Goal: Find specific fact: Find specific fact

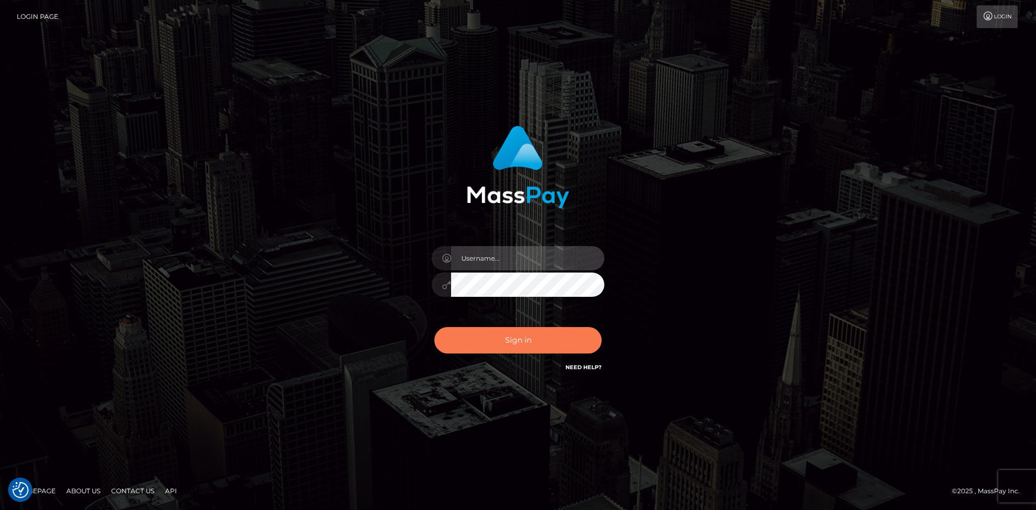
type input "alexstef"
click at [531, 343] on button "Sign in" at bounding box center [518, 340] width 167 height 26
type input "alexstef"
click at [531, 343] on button "Sign in" at bounding box center [518, 340] width 167 height 26
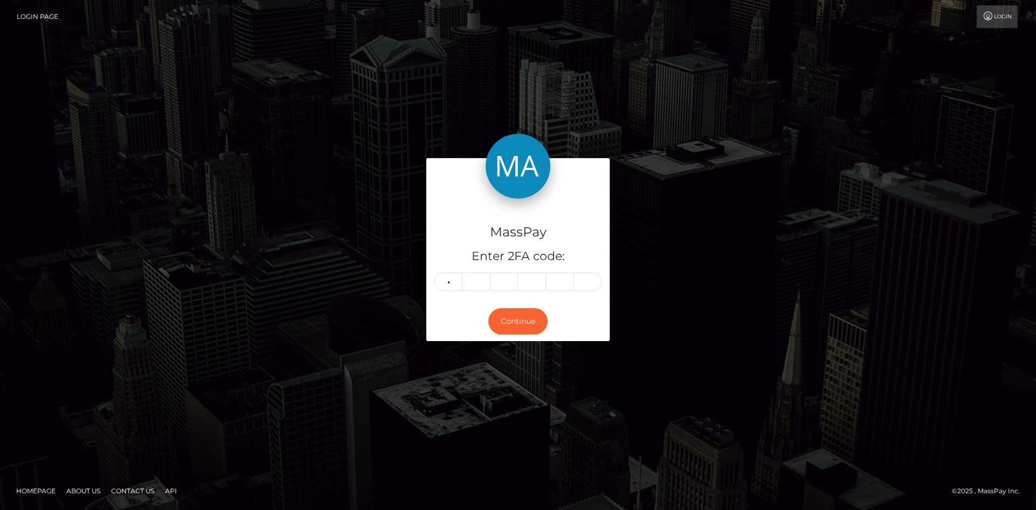
type input "0"
type input "2"
type input "1"
type input "8"
type input "1"
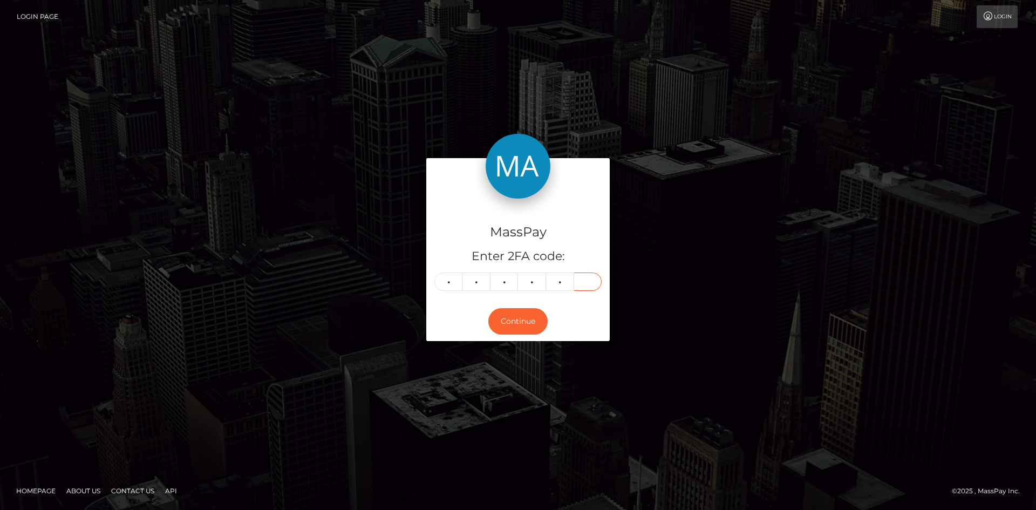
type input "2"
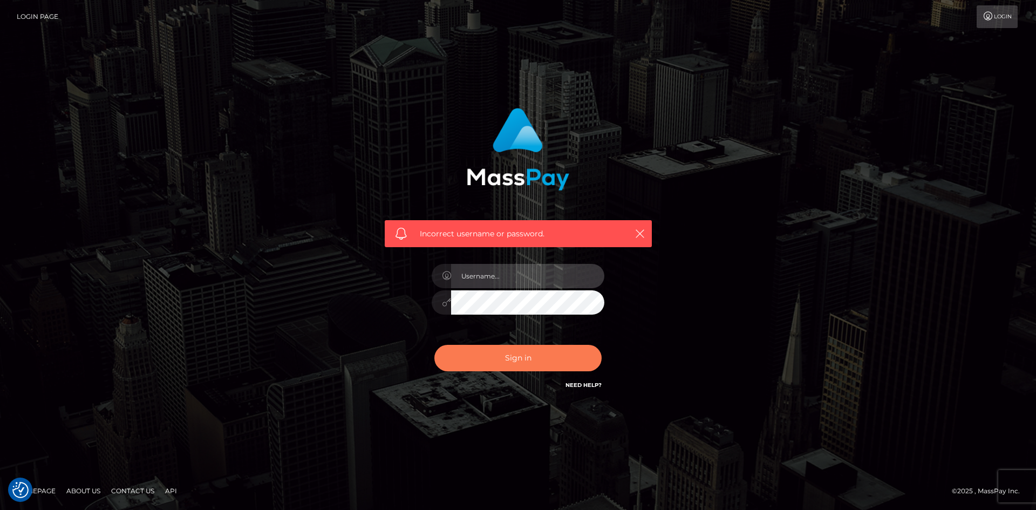
type input "alexstef"
click at [538, 363] on button "Sign in" at bounding box center [518, 358] width 167 height 26
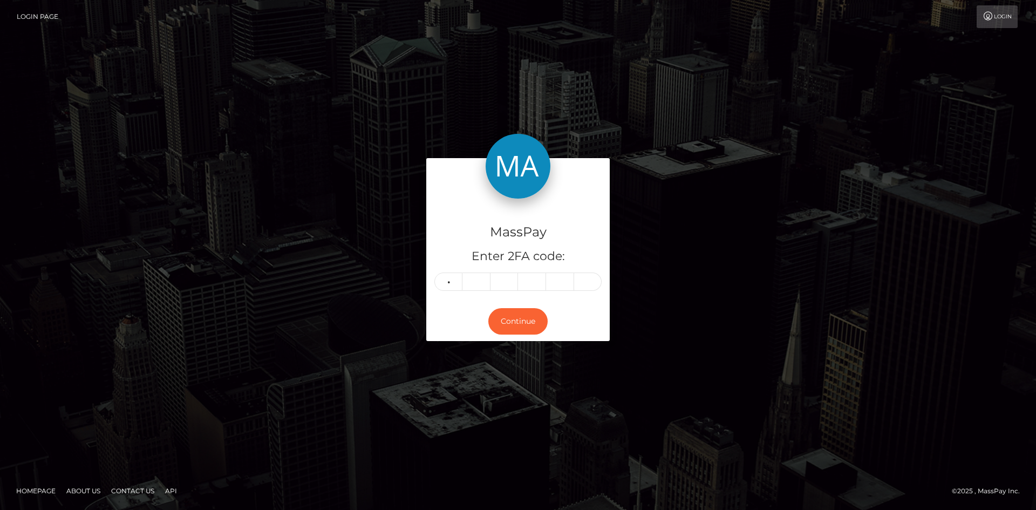
type input "2"
type input "9"
type input "1"
type input "7"
type input "0"
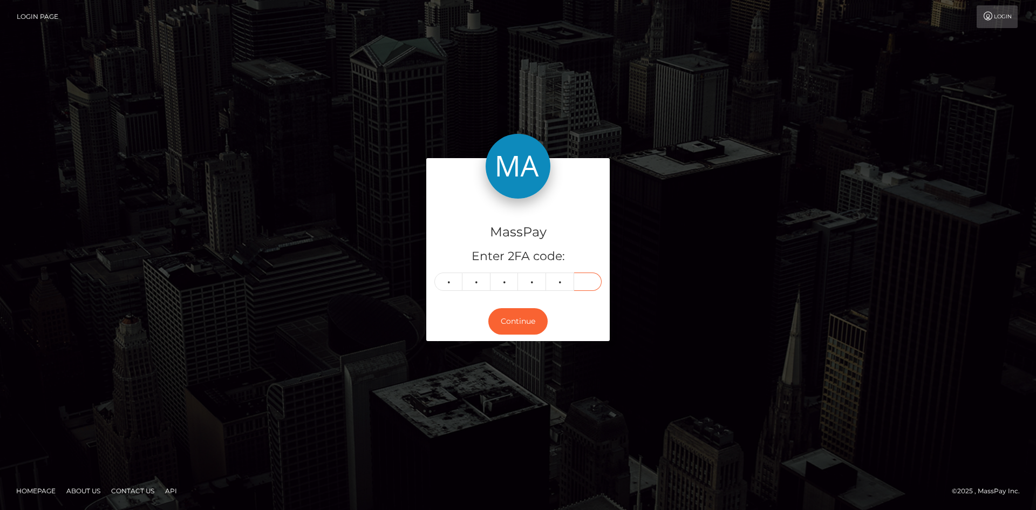
type input "2"
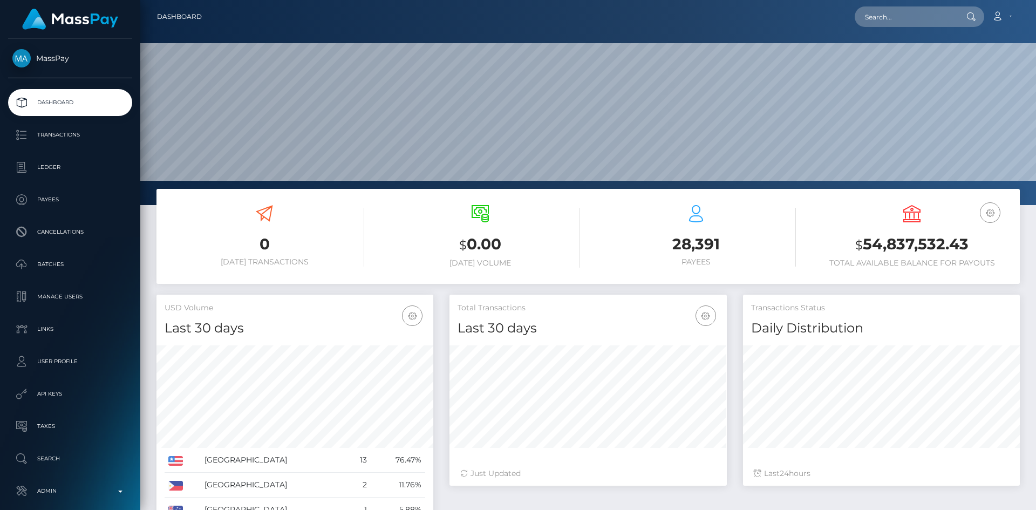
scroll to position [192, 277]
click at [898, 14] on input "text" at bounding box center [905, 16] width 101 height 21
paste input "495808602812985344"
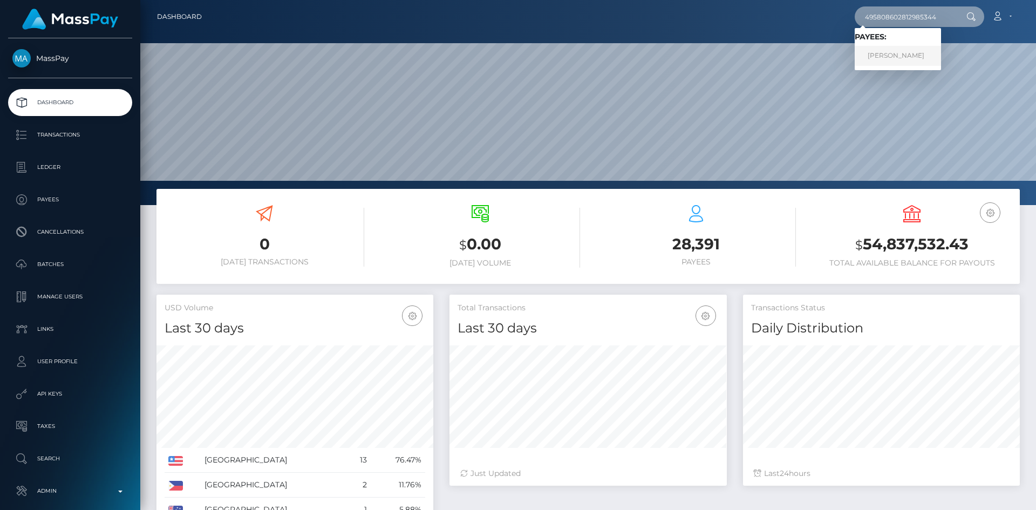
type input "495808602812985344"
click at [902, 53] on link "Adriano Montim" at bounding box center [898, 56] width 86 height 20
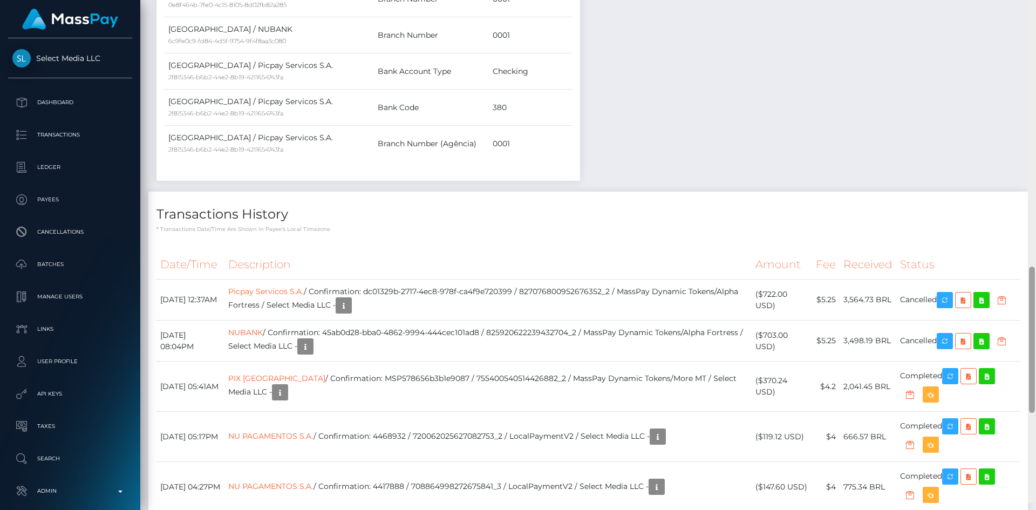
scroll to position [950, 0]
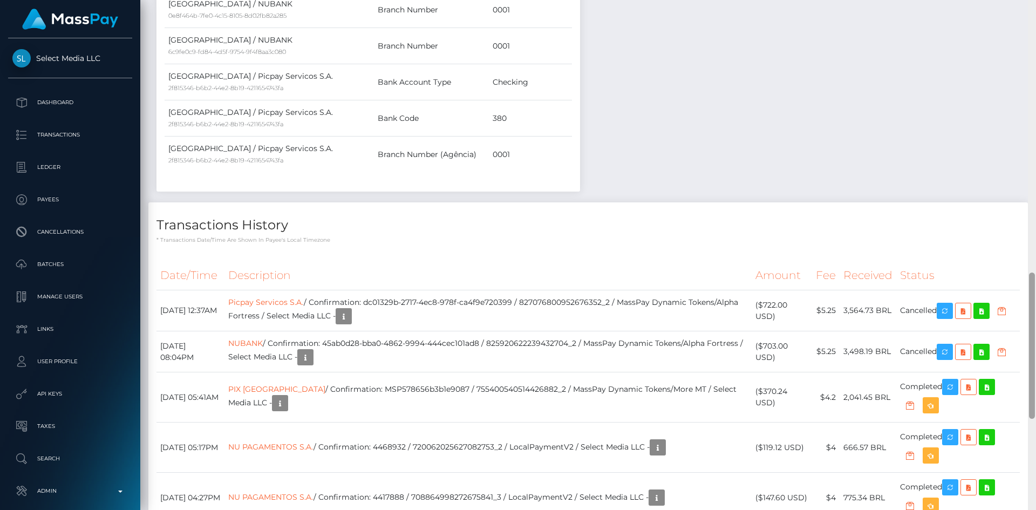
click at [1031, 347] on div at bounding box center [1032, 346] width 6 height 146
drag, startPoint x: 401, startPoint y: 308, endPoint x: 547, endPoint y: 308, distance: 146.8
click at [547, 308] on td "Picpay Servicos S.A. / Confirmation: dc01329b-2717-4ec8-978f-ca4f9e720399 / 827…" at bounding box center [489, 310] width 528 height 41
copy td "dc01329b-2717-4ec8-978f-ca4f9e720399"
